Goal: Book appointment/travel/reservation

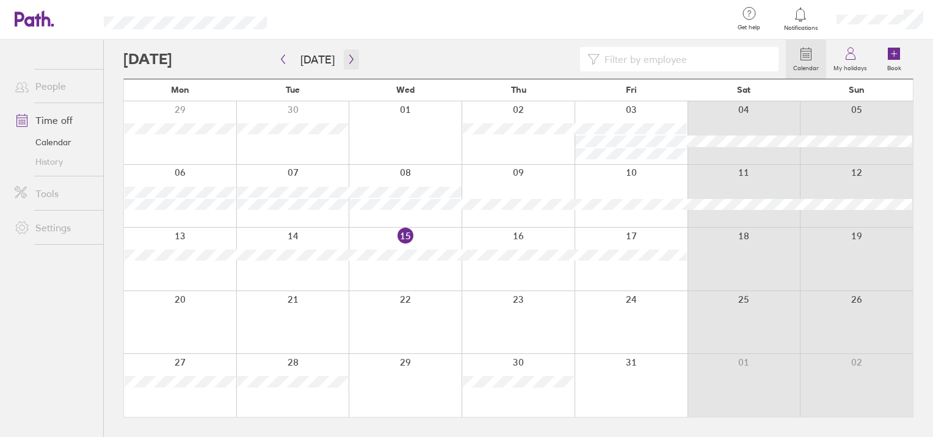
click at [349, 59] on icon "button" at bounding box center [351, 59] width 4 height 9
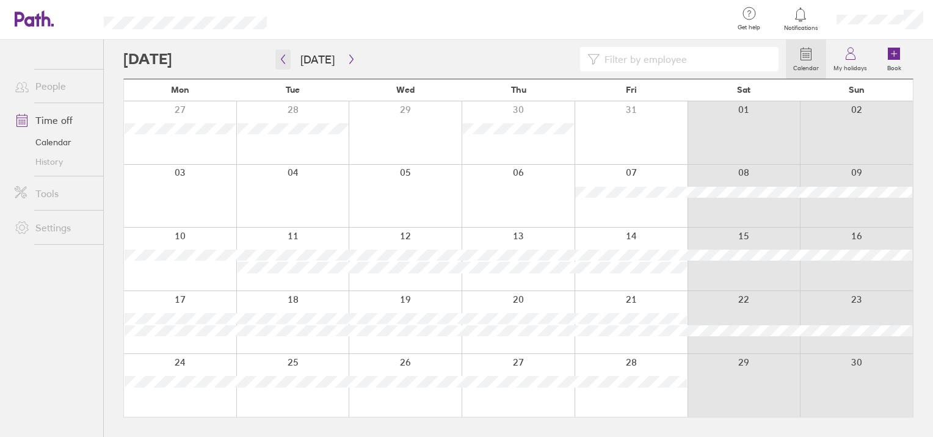
click at [283, 59] on icon "button" at bounding box center [282, 59] width 9 height 10
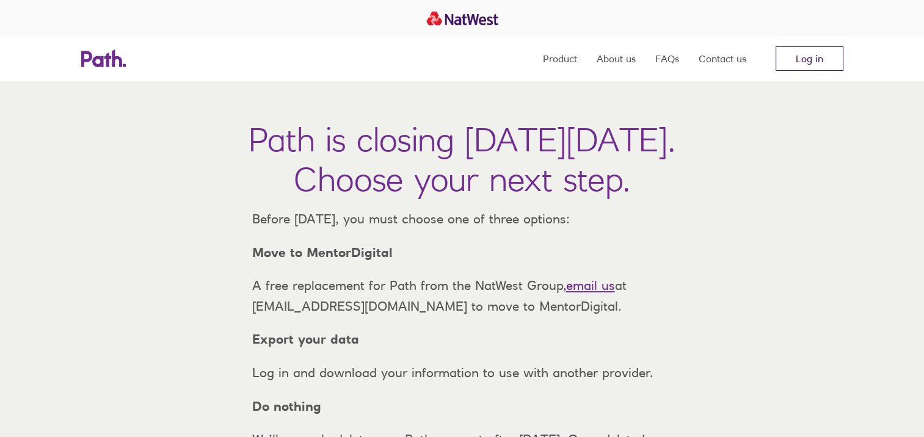
click at [799, 66] on link "Log in" at bounding box center [809, 58] width 68 height 24
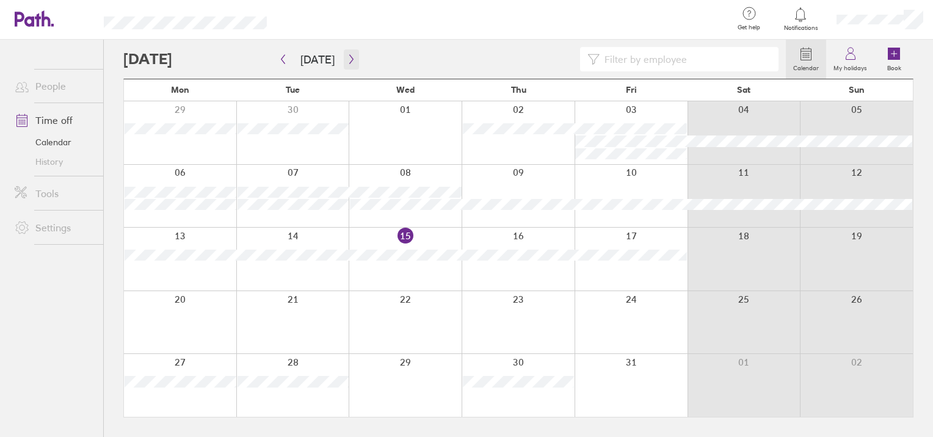
click at [347, 59] on icon "button" at bounding box center [351, 59] width 9 height 10
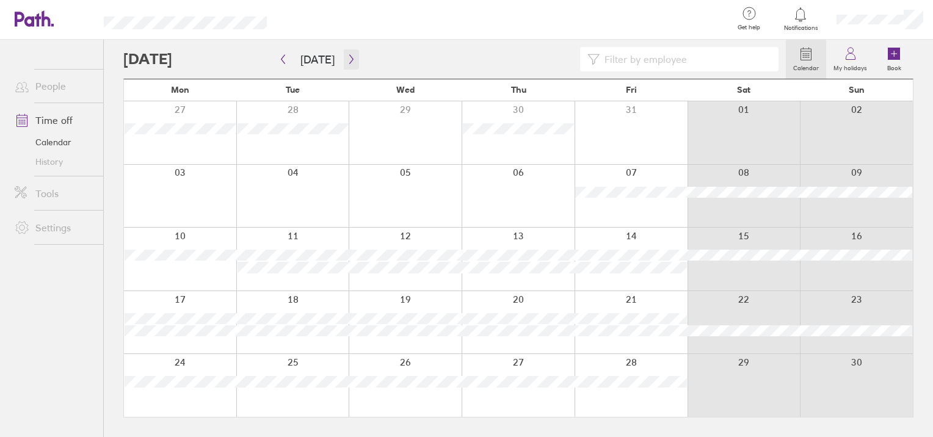
click at [344, 49] on button "button" at bounding box center [351, 59] width 15 height 20
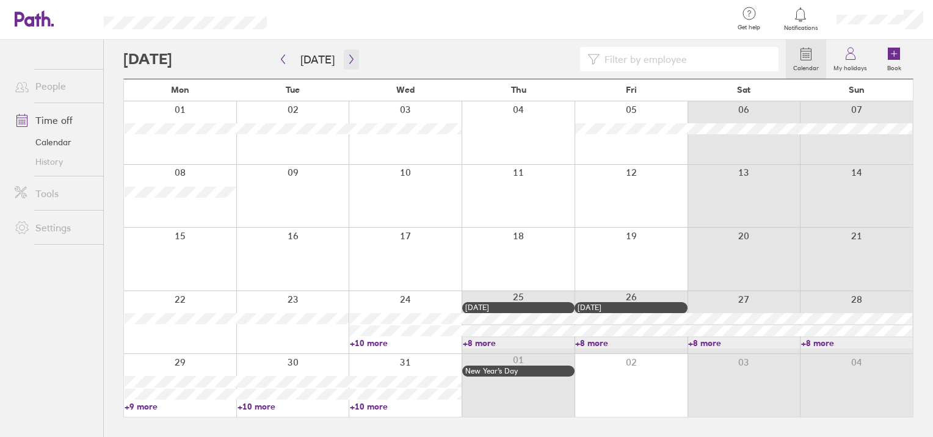
click at [349, 60] on icon "button" at bounding box center [351, 59] width 9 height 10
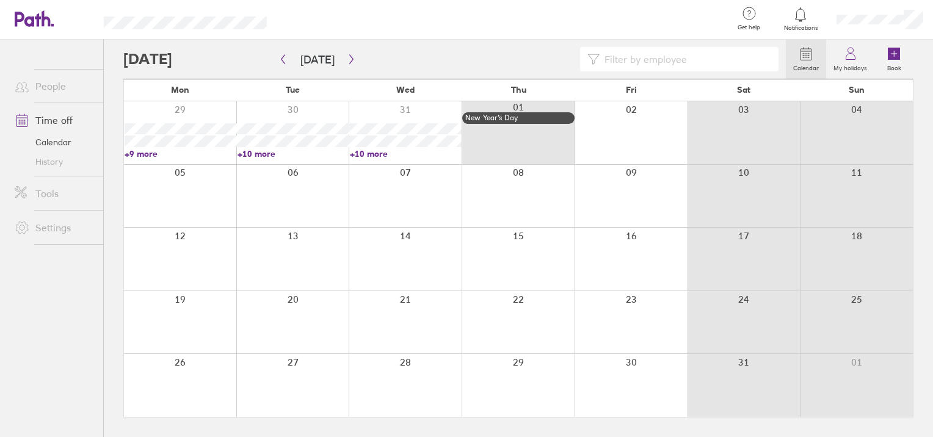
click at [491, 237] on div at bounding box center [518, 259] width 113 height 63
